Goal: Information Seeking & Learning: Learn about a topic

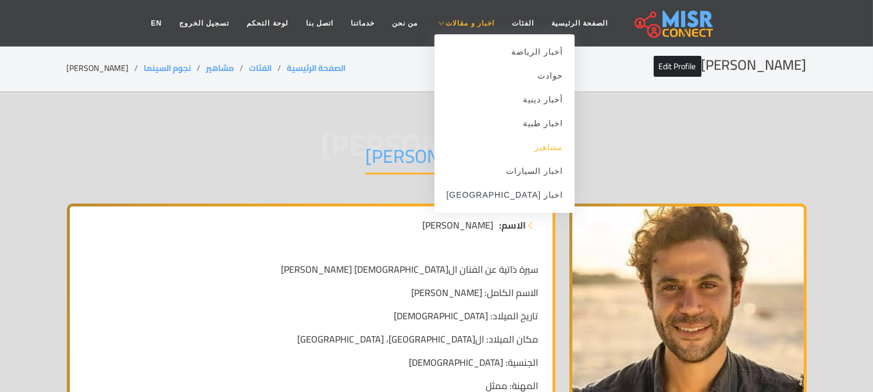
click at [510, 145] on link "مشاهير" at bounding box center [504, 147] width 140 height 24
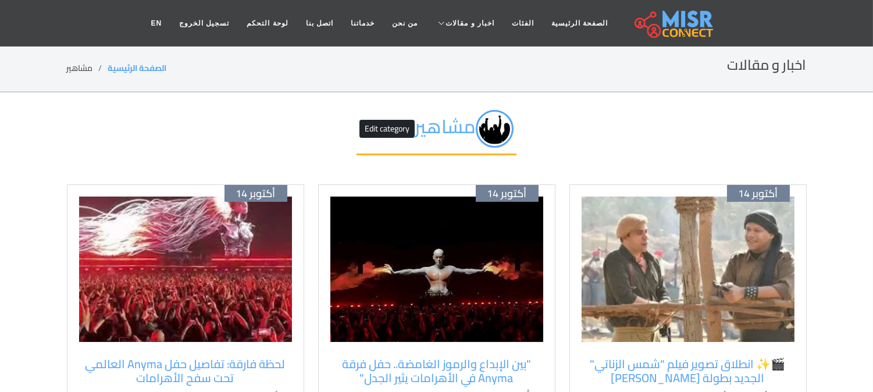
click at [627, 227] on img at bounding box center [687, 268] width 213 height 145
